Goal: Communication & Community: Connect with others

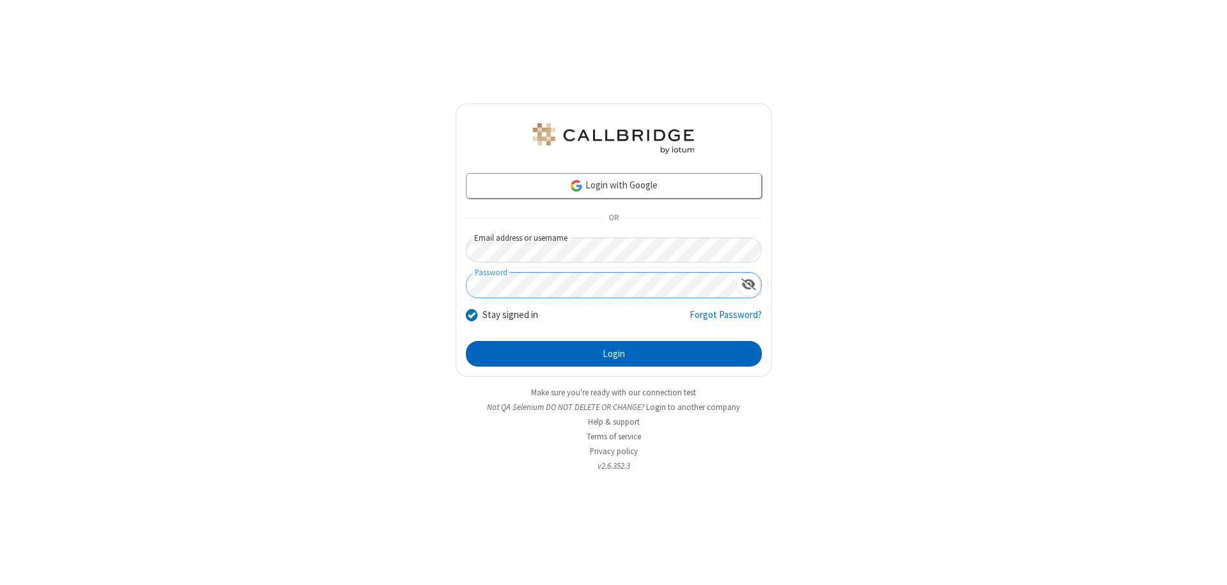
click at [614, 354] on button "Login" at bounding box center [614, 354] width 296 height 26
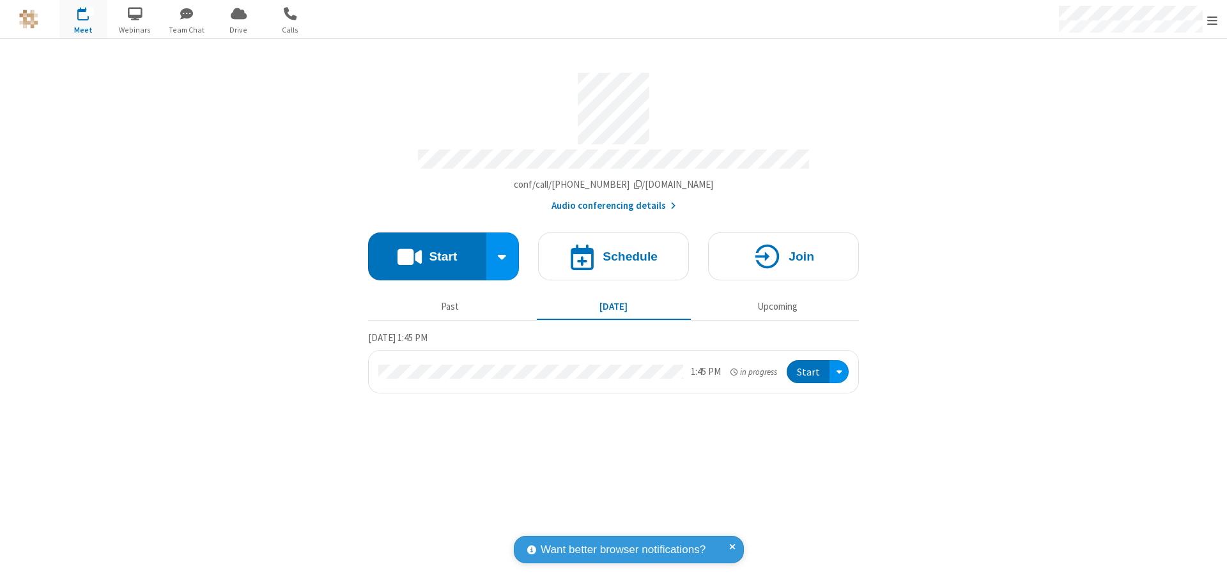
click at [187, 13] on span "button" at bounding box center [187, 14] width 48 height 22
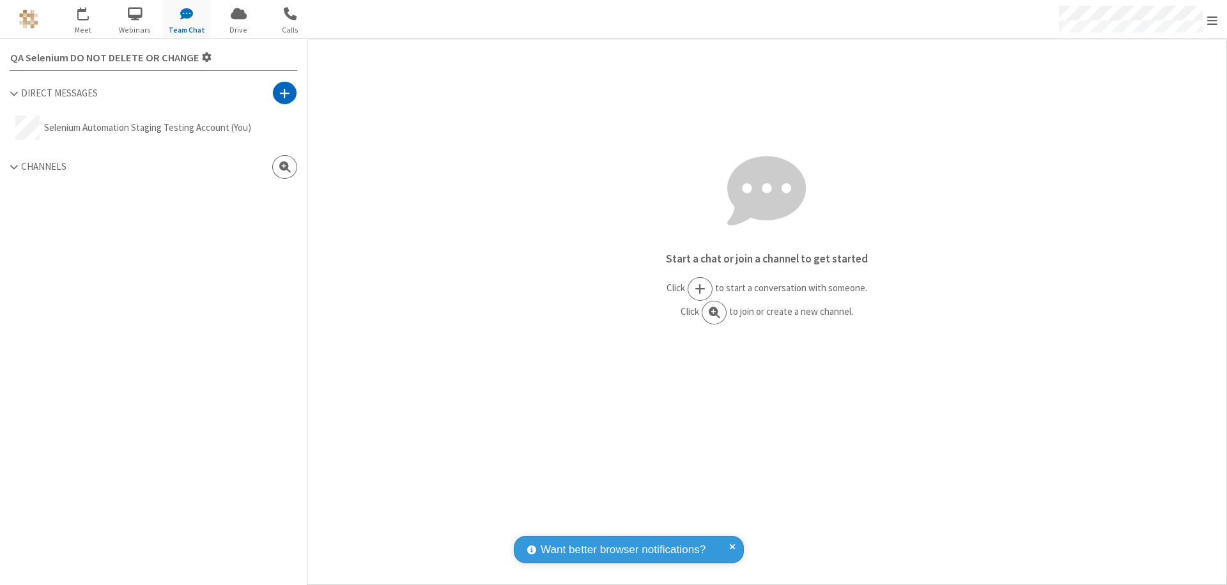
click at [284, 93] on span at bounding box center [284, 93] width 11 height 13
